Goal: Register for event/course

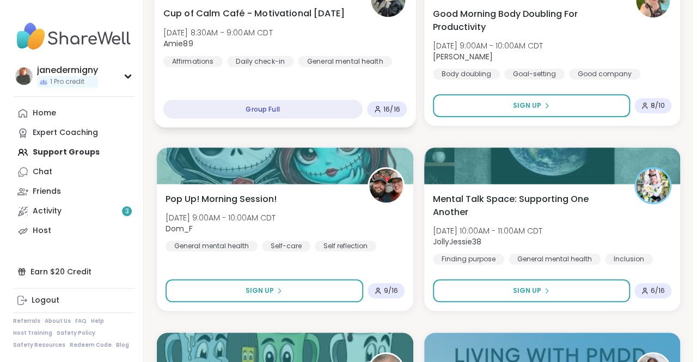
scroll to position [436, 0]
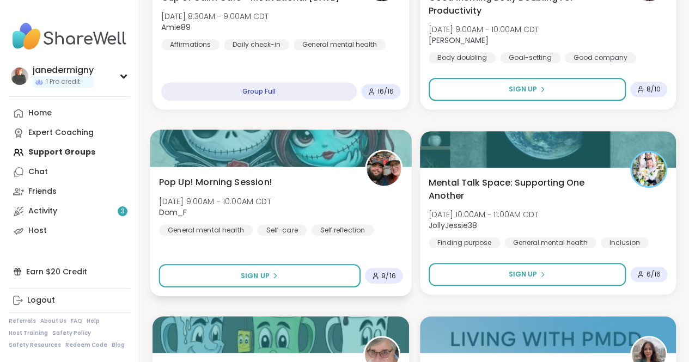
click at [383, 273] on span "9 / 16" at bounding box center [388, 275] width 15 height 9
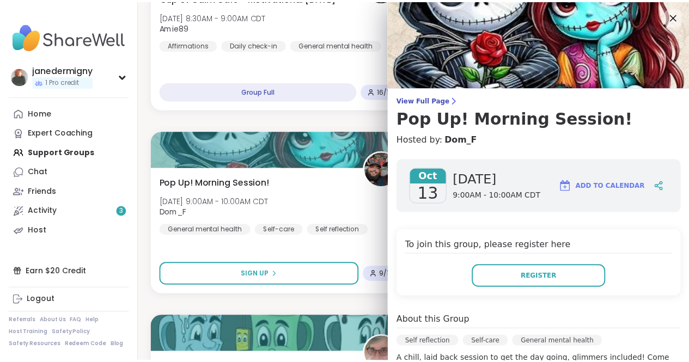
scroll to position [109, 0]
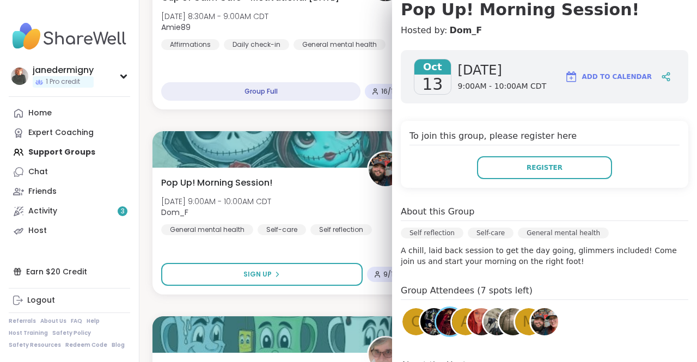
click at [421, 321] on img at bounding box center [434, 321] width 27 height 27
click at [523, 323] on span "m" at bounding box center [529, 322] width 12 height 21
click at [500, 320] on img at bounding box center [513, 321] width 27 height 27
click at [461, 320] on span "A" at bounding box center [466, 322] width 10 height 21
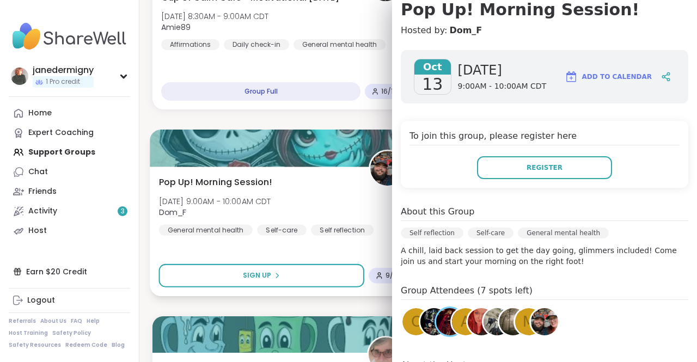
click at [325, 200] on div "Pop Up! Morning Session! Mon, Oct 13 | 9:00AM - 10:00AM CDT Dom_F General menta…" at bounding box center [283, 205] width 248 height 60
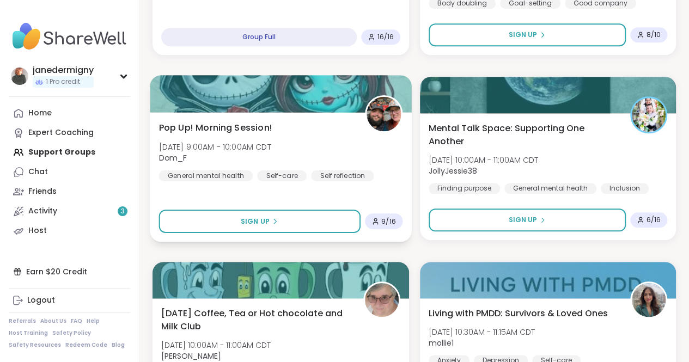
scroll to position [436, 0]
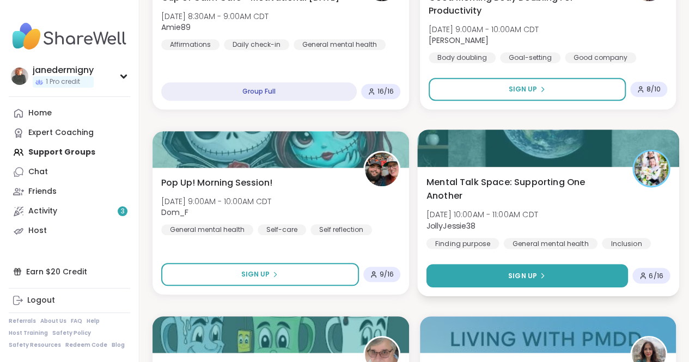
click at [511, 280] on span "Sign Up" at bounding box center [522, 276] width 29 height 10
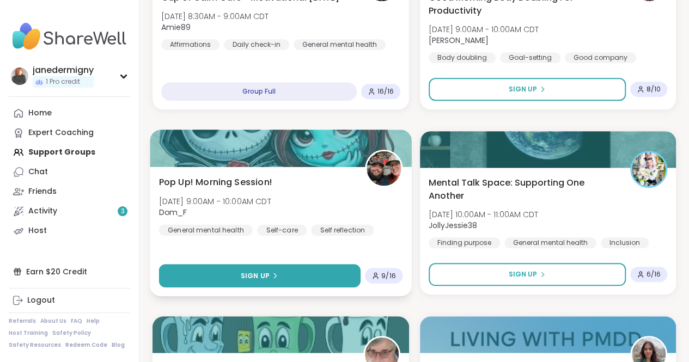
click at [325, 276] on button "Sign Up" at bounding box center [260, 275] width 202 height 23
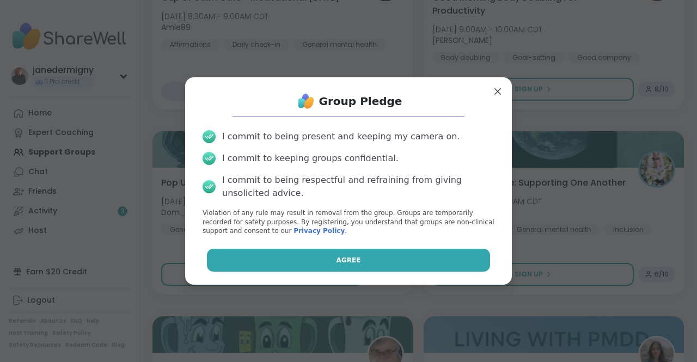
click at [345, 253] on button "Agree" at bounding box center [349, 260] width 284 height 23
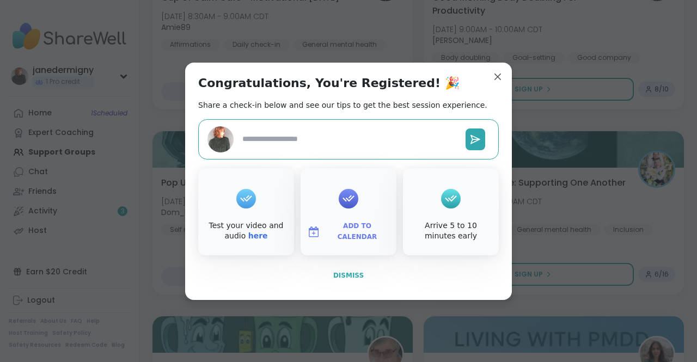
click at [346, 277] on span "Dismiss" at bounding box center [348, 276] width 31 height 8
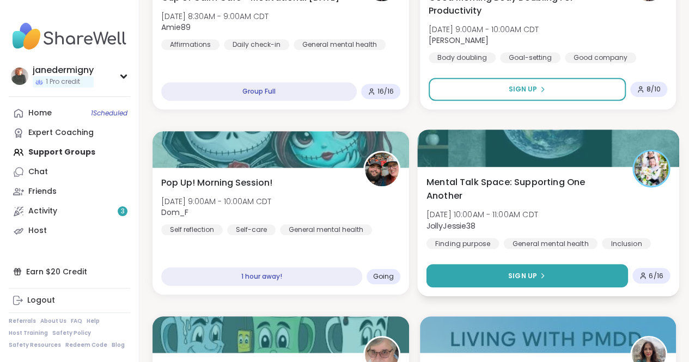
click at [505, 272] on button "Sign Up" at bounding box center [527, 275] width 202 height 23
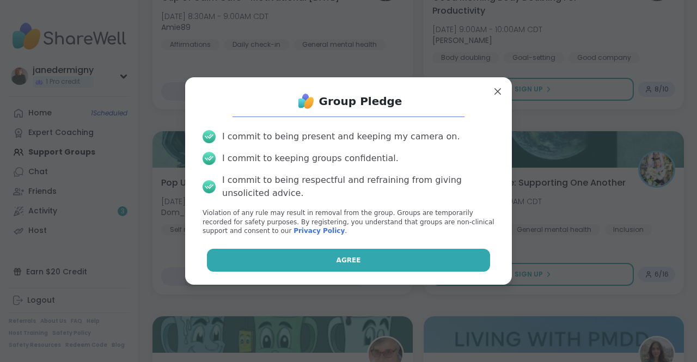
click at [446, 260] on button "Agree" at bounding box center [349, 260] width 284 height 23
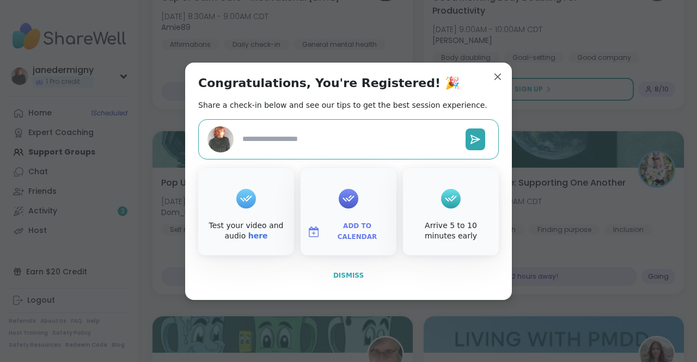
type textarea "*"
click at [356, 273] on span "Dismiss" at bounding box center [348, 276] width 31 height 8
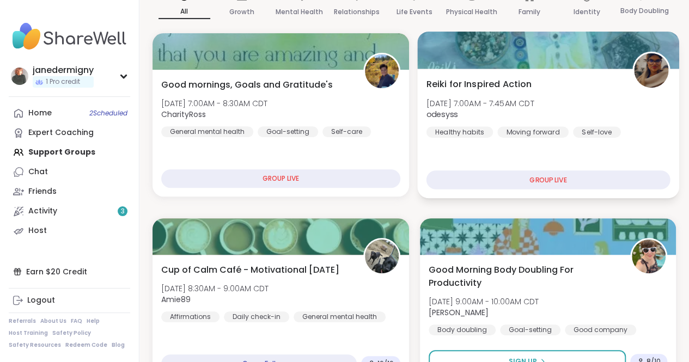
scroll to position [0, 0]
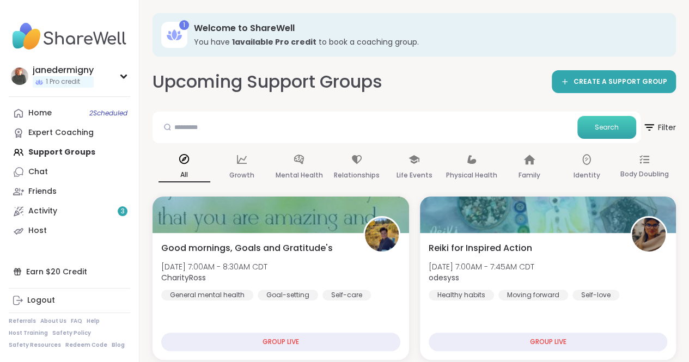
click at [609, 120] on button "Search" at bounding box center [606, 127] width 59 height 23
click at [605, 126] on span "Search" at bounding box center [607, 128] width 24 height 10
click at [655, 126] on icon at bounding box center [649, 127] width 14 height 14
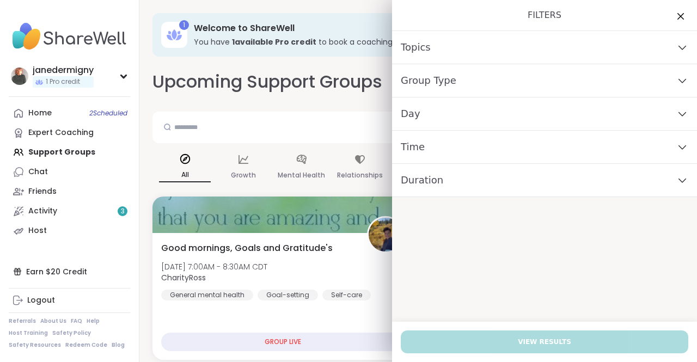
click at [677, 148] on icon at bounding box center [683, 147] width 12 height 8
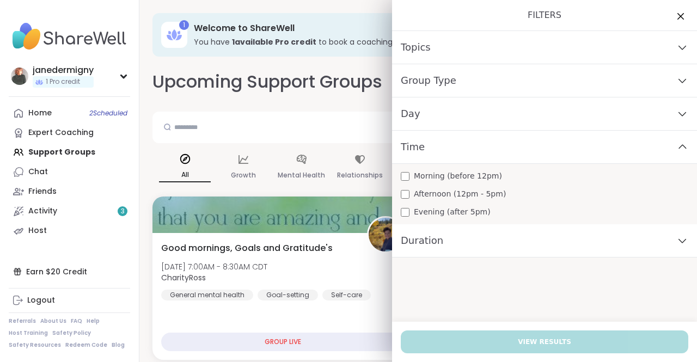
click at [502, 175] on div "Morning (before 12pm)" at bounding box center [545, 176] width 288 height 11
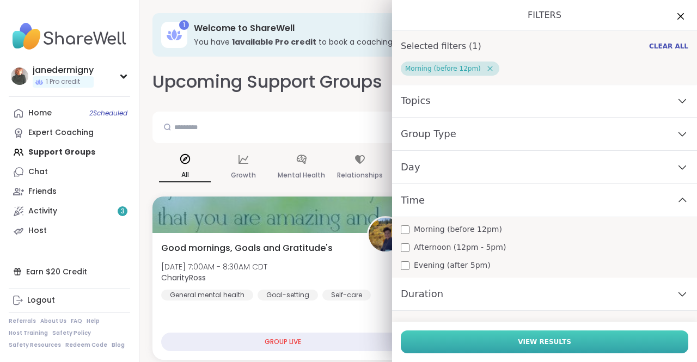
click at [530, 343] on span "View Results" at bounding box center [544, 342] width 53 height 10
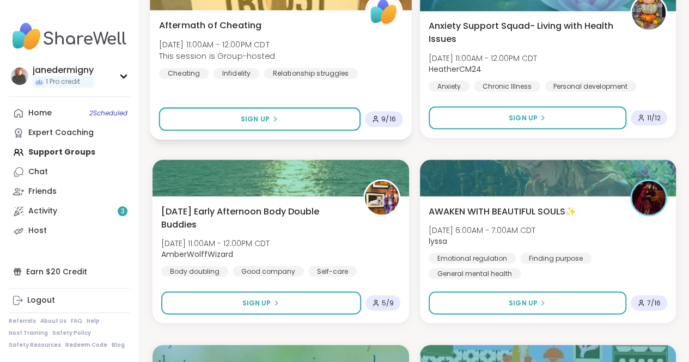
scroll to position [981, 0]
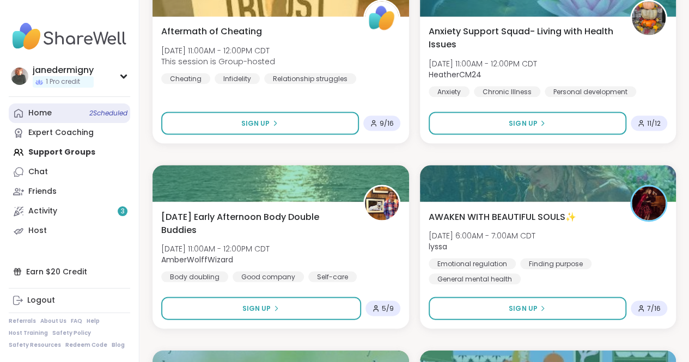
click at [71, 114] on link "Home 2 Scheduled" at bounding box center [69, 114] width 121 height 20
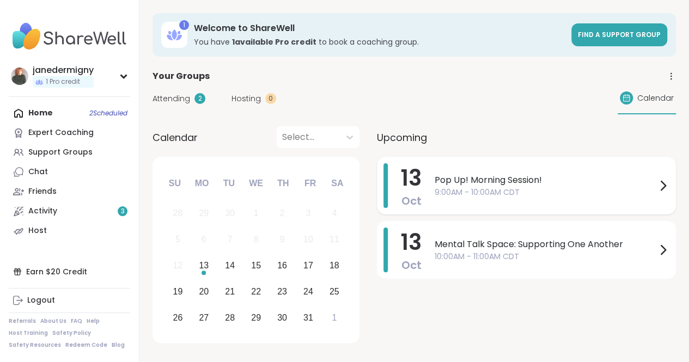
click at [521, 188] on span "9:00AM - 10:00AM CDT" at bounding box center [546, 192] width 222 height 11
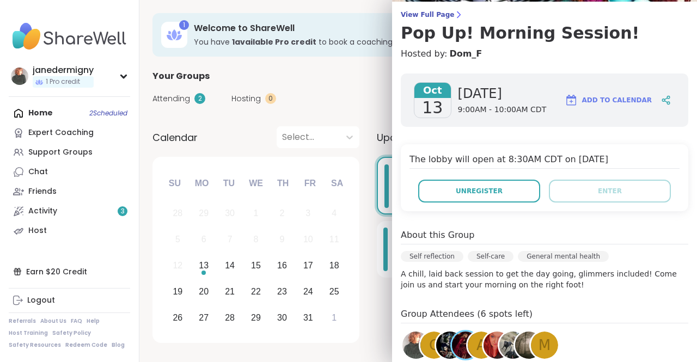
scroll to position [109, 0]
